Goal: Obtain resource: Obtain resource

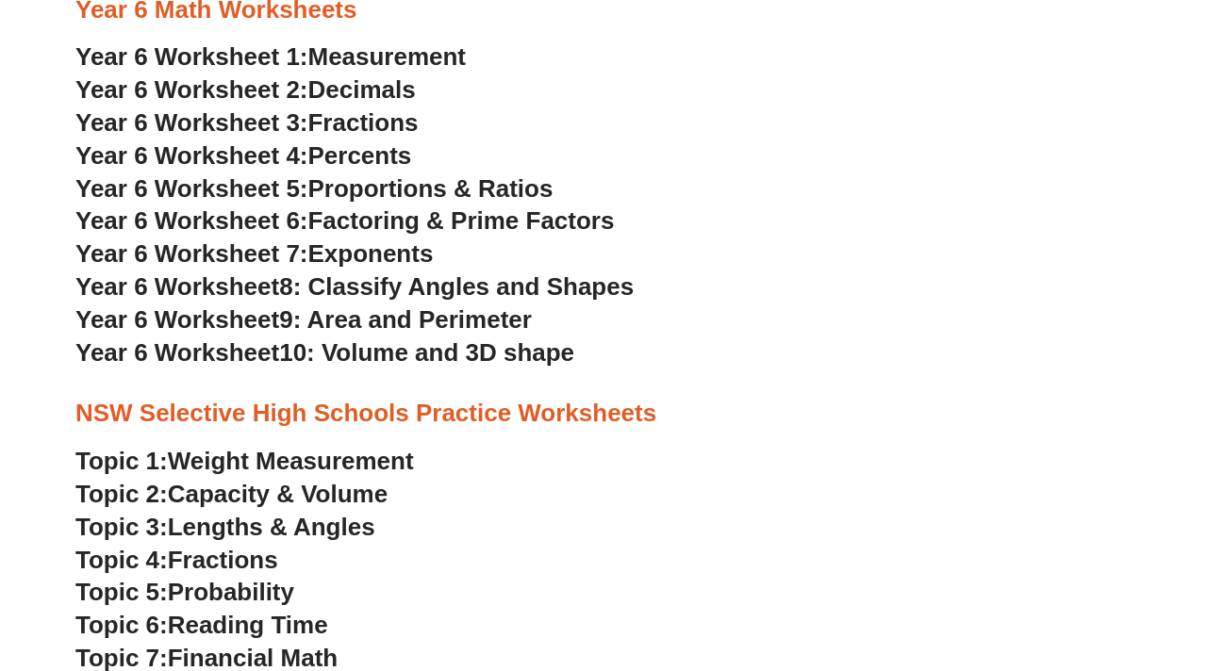
scroll to position [3539, 0]
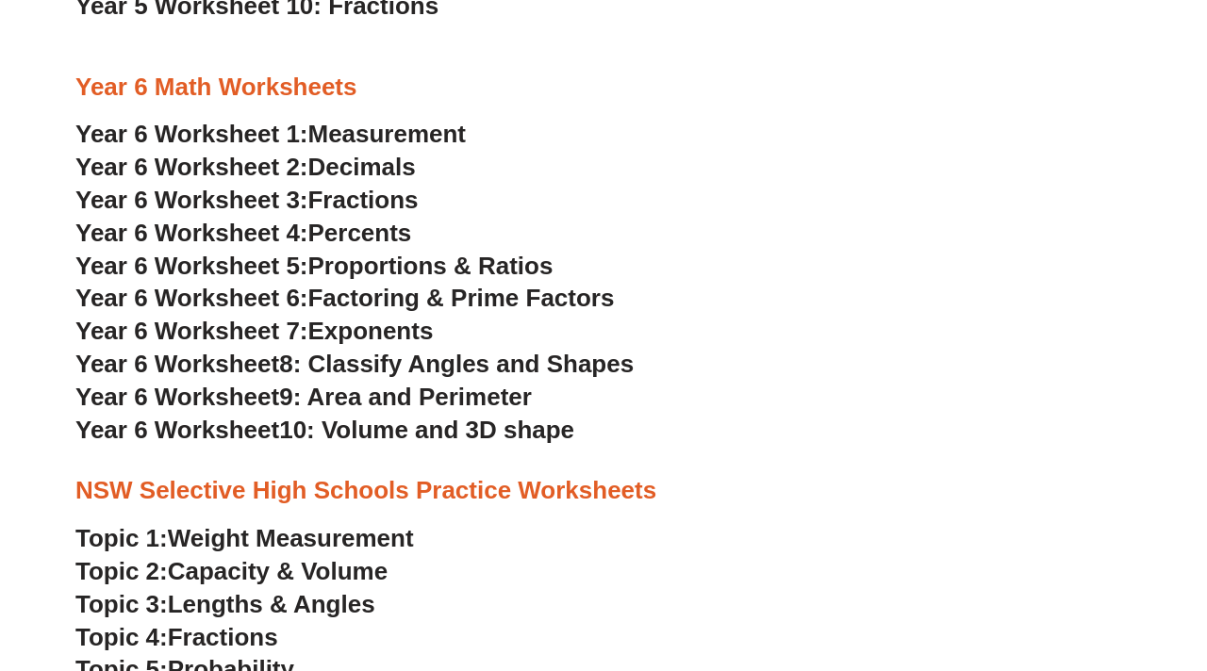
click at [407, 267] on span "Proportions & Ratios" at bounding box center [430, 266] width 245 height 28
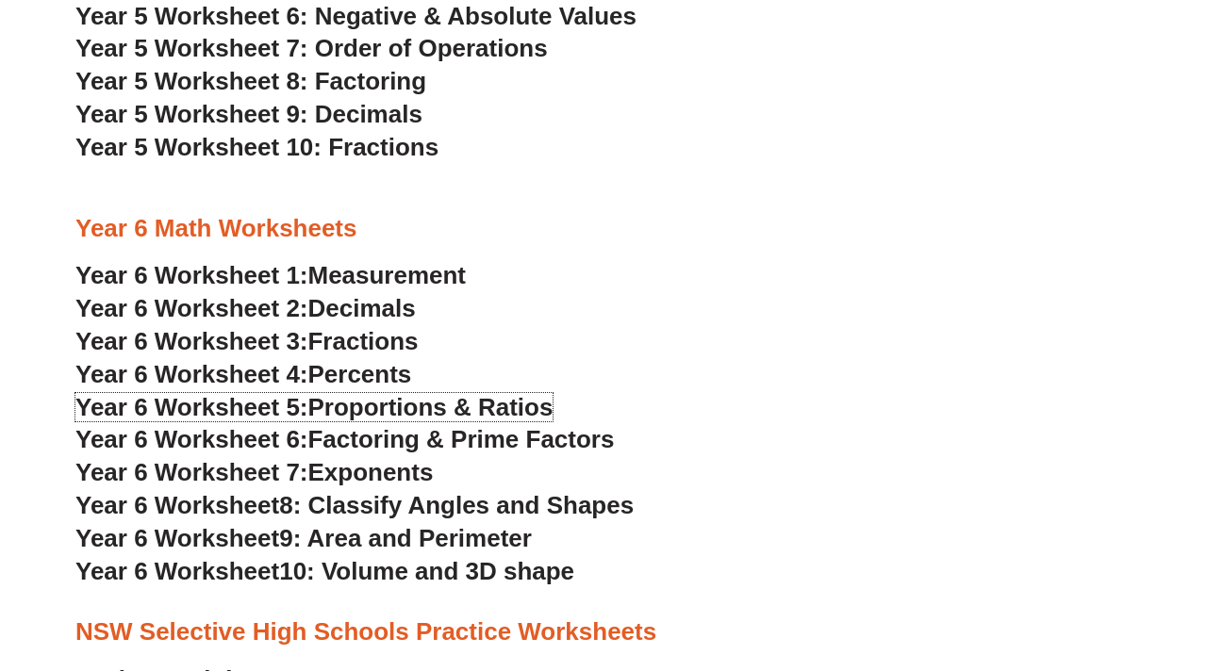
scroll to position [3434, 0]
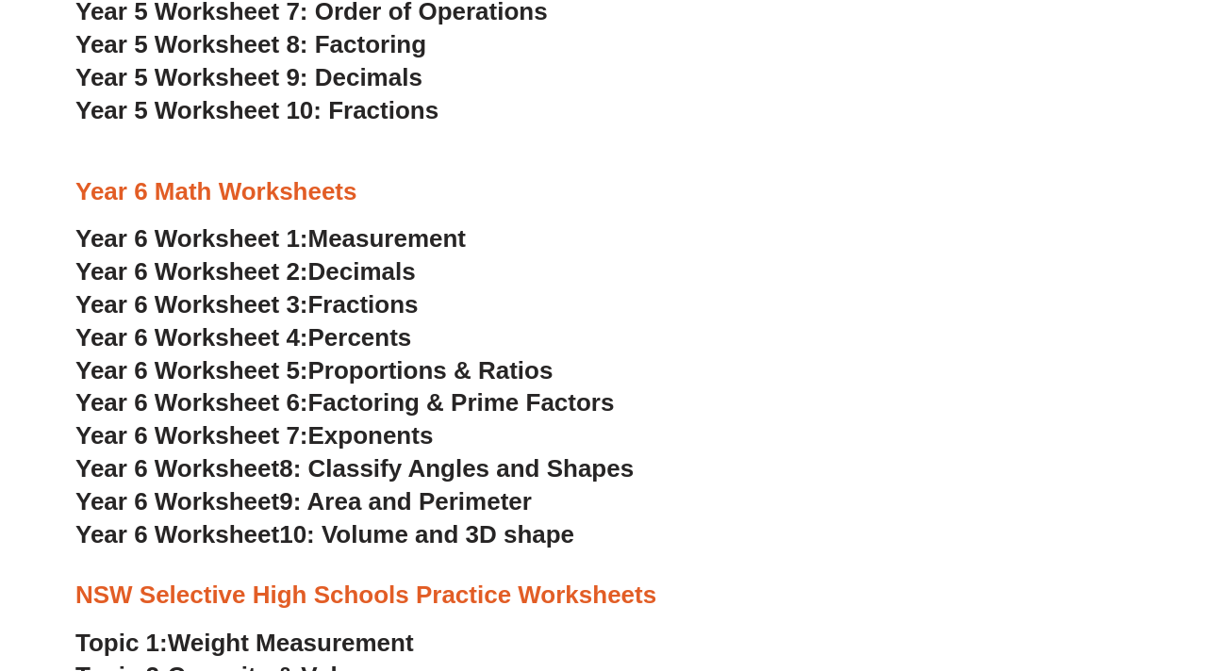
click at [363, 338] on span "Percents" at bounding box center [360, 337] width 104 height 28
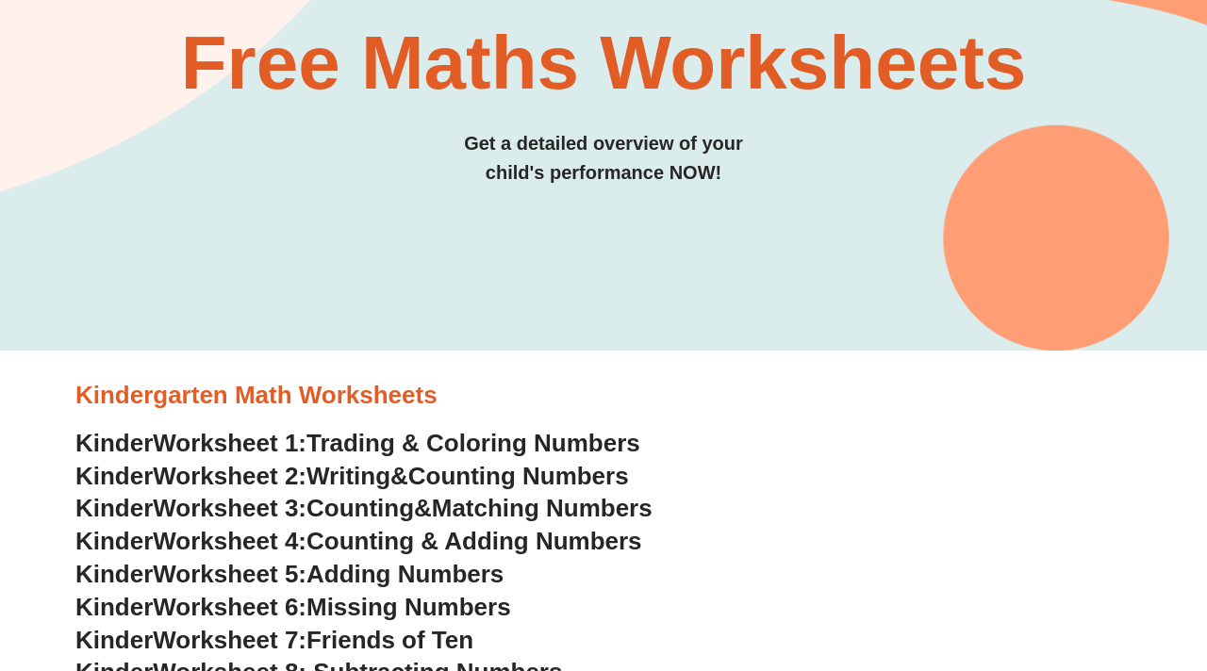
scroll to position [0, 0]
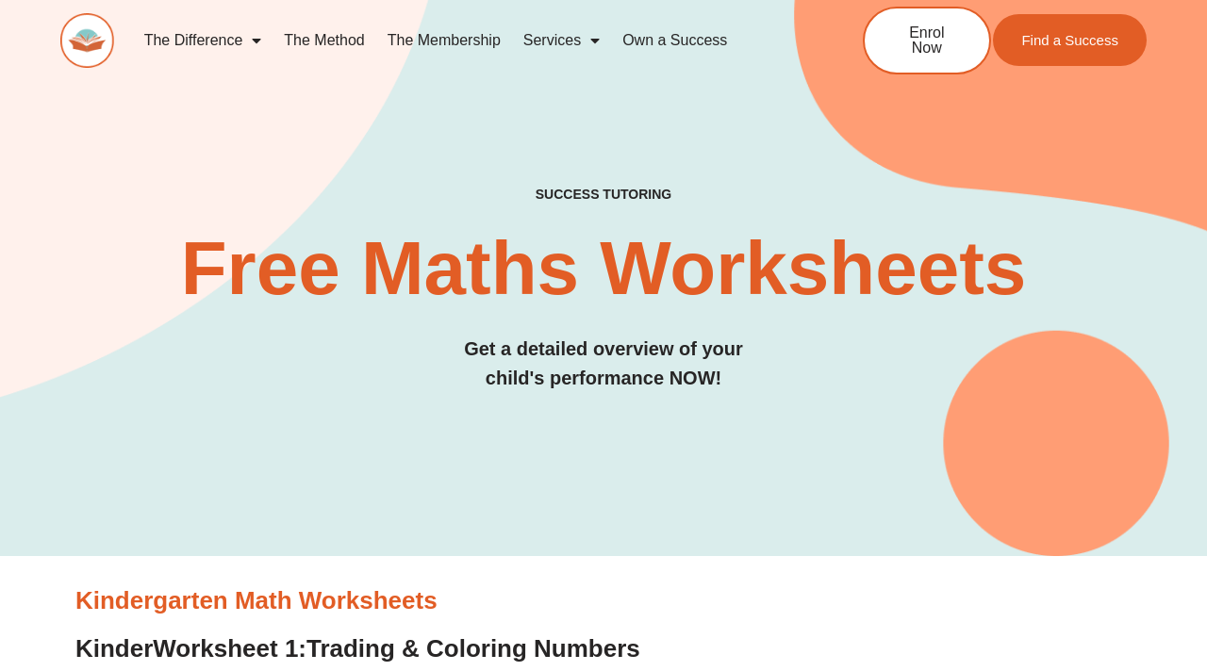
click at [502, 477] on div "SUCCESS TUTORING​ Free Maths Worksheets​ Get a detailed overview of your child'…" at bounding box center [603, 241] width 1086 height 630
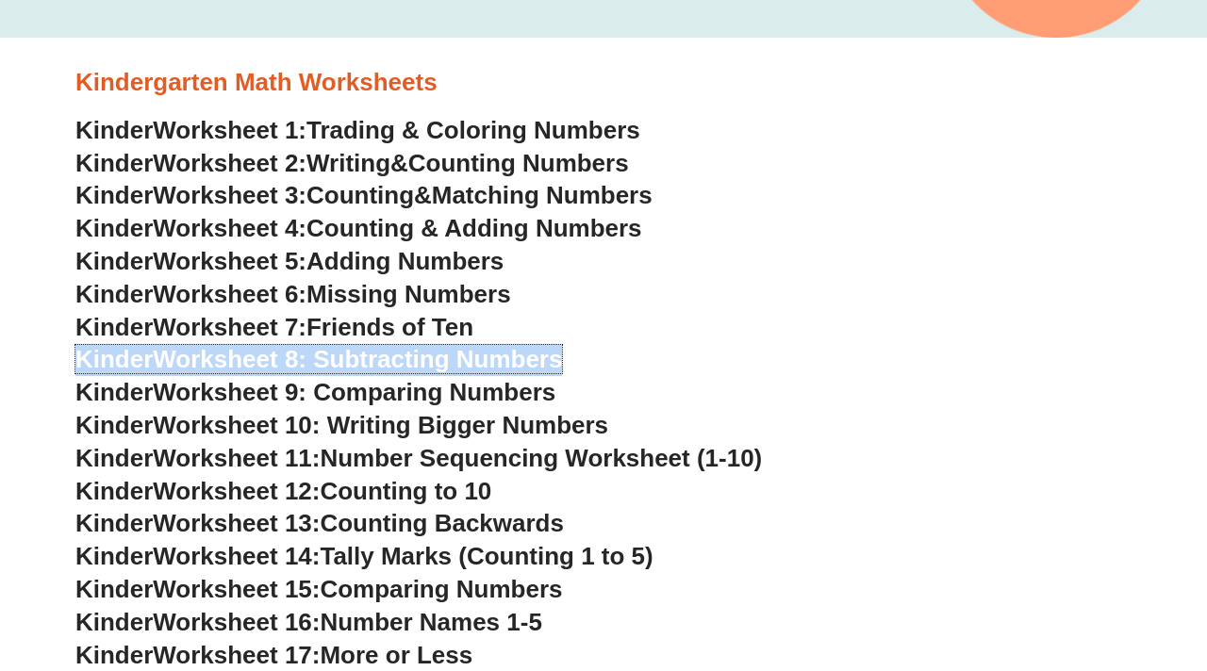
scroll to position [650, 0]
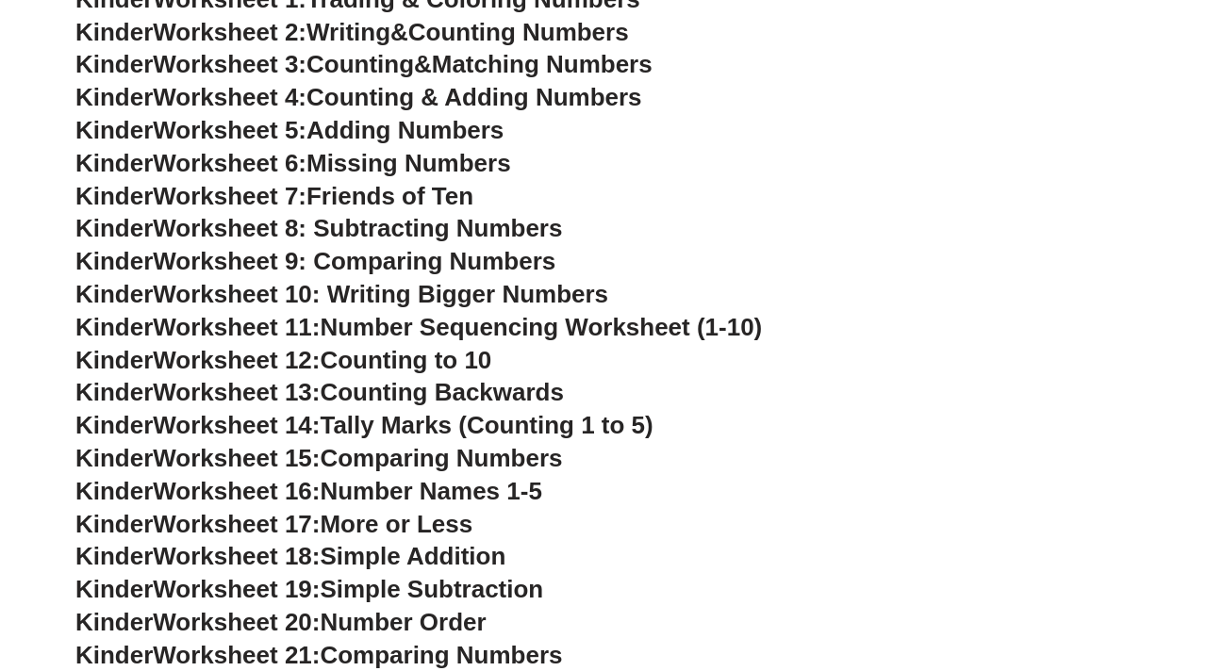
click at [814, 490] on h3 "Kinder Worksheet 16: Number Names 1-5" at bounding box center [603, 492] width 1056 height 32
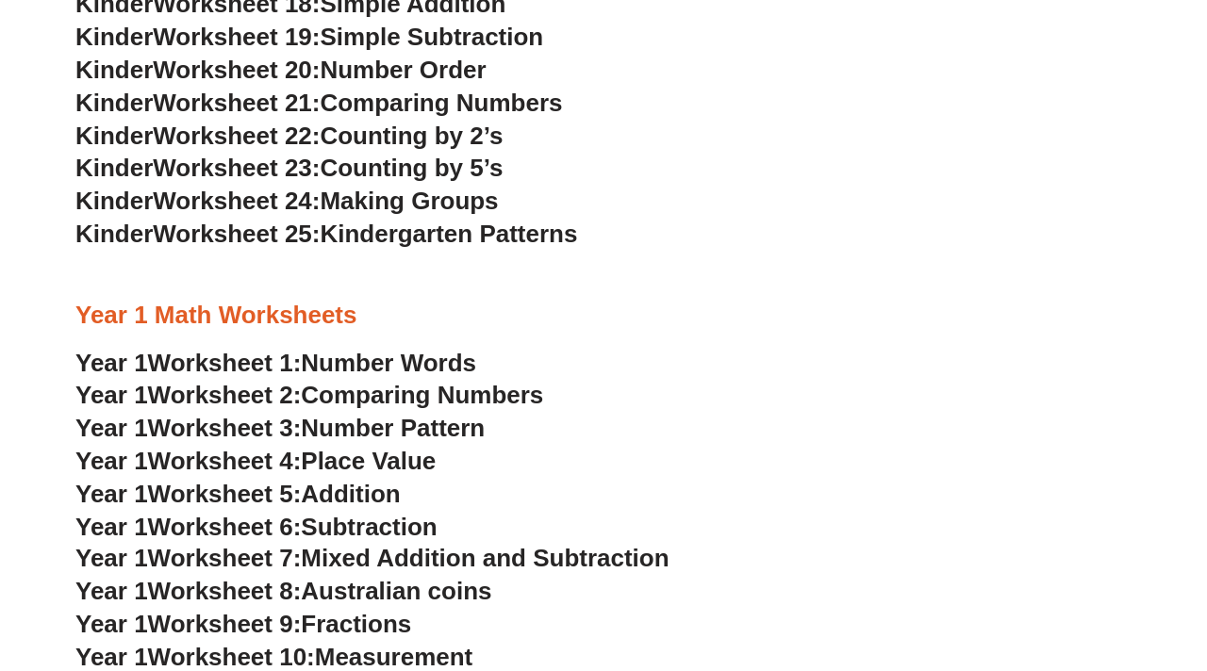
click at [453, 174] on span "Counting by 5’s" at bounding box center [411, 168] width 183 height 28
click at [275, 149] on span "Worksheet 22:" at bounding box center [236, 136] width 167 height 28
click at [261, 169] on span "Worksheet 23:" at bounding box center [236, 168] width 167 height 28
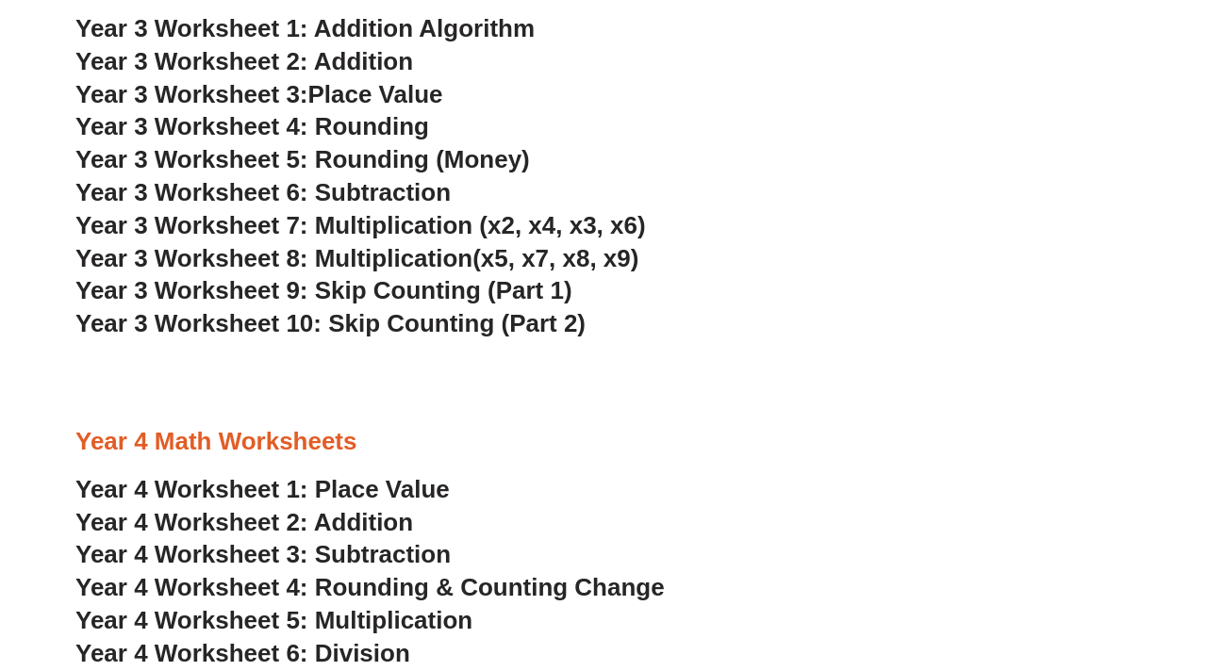
scroll to position [2456, 0]
